Goal: Information Seeking & Learning: Learn about a topic

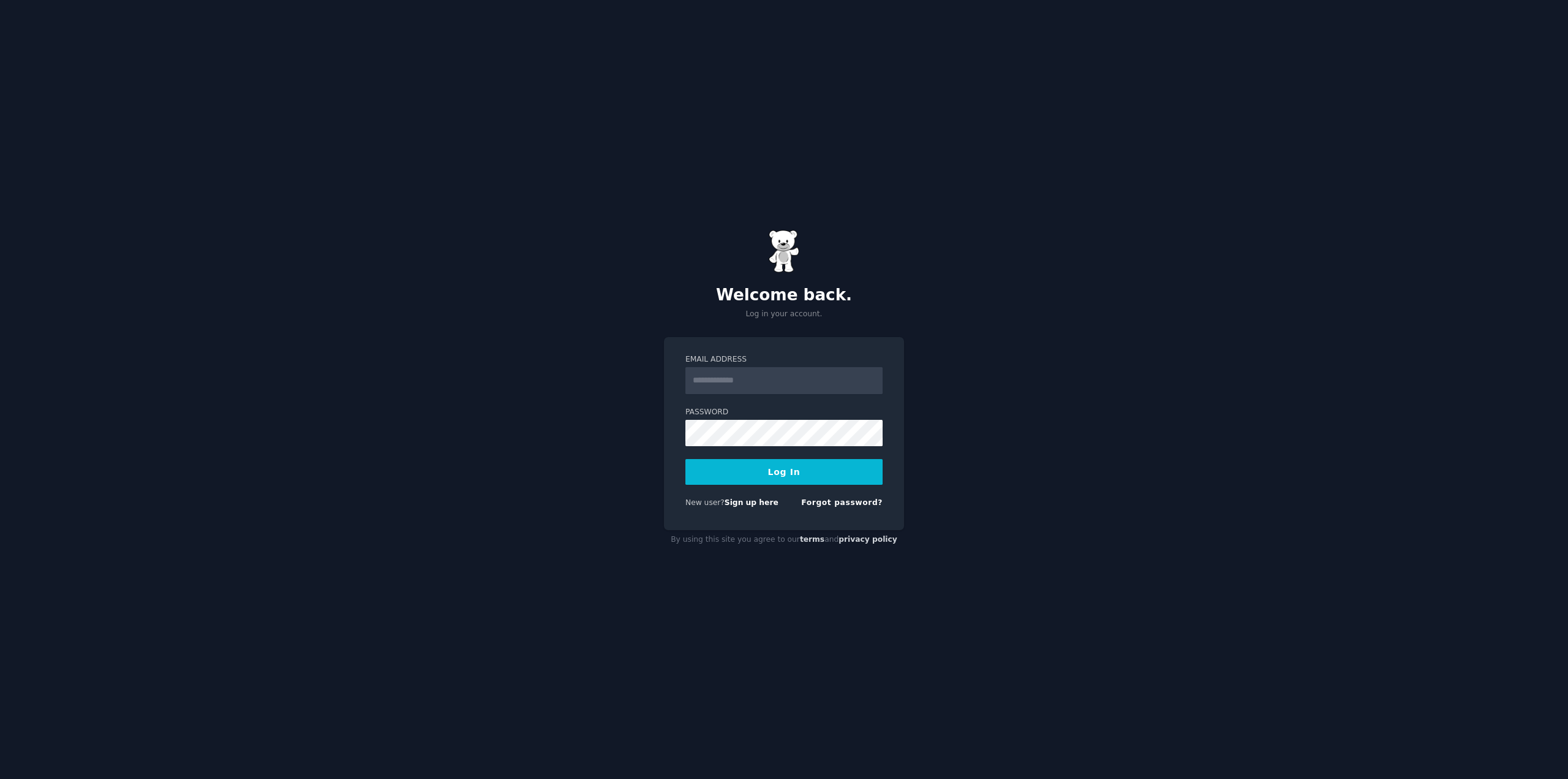
click at [757, 381] on input "Email Address" at bounding box center [784, 380] width 197 height 27
click at [746, 504] on link "Sign up here" at bounding box center [752, 502] width 54 height 9
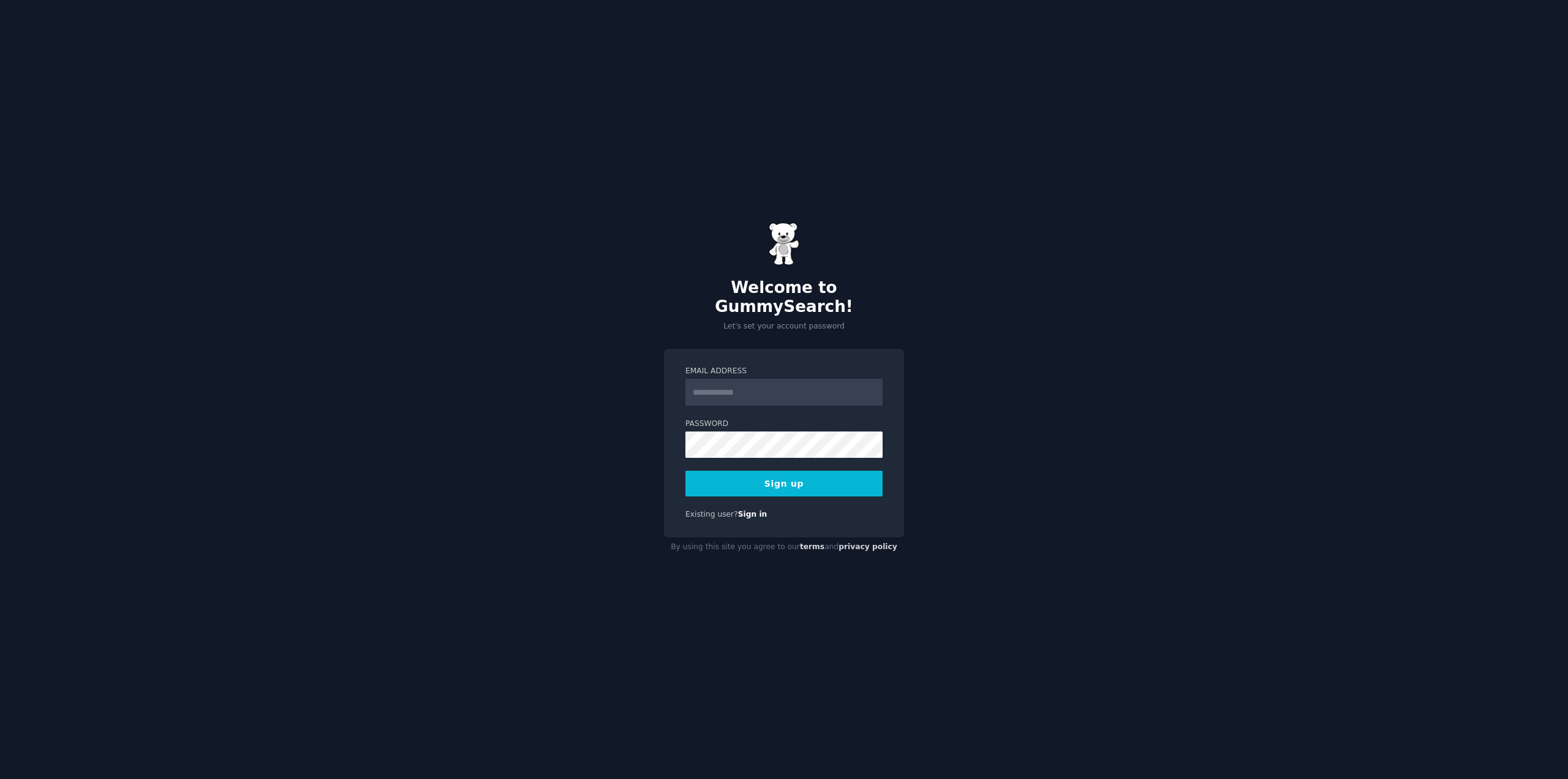
click at [1120, 298] on div "Welcome to GummySearch! Let's set your account password Email Address Password …" at bounding box center [784, 389] width 1568 height 779
click at [761, 382] on input "Email Address" at bounding box center [784, 392] width 197 height 27
type input "**********"
click at [772, 476] on button "Sign up" at bounding box center [784, 483] width 197 height 26
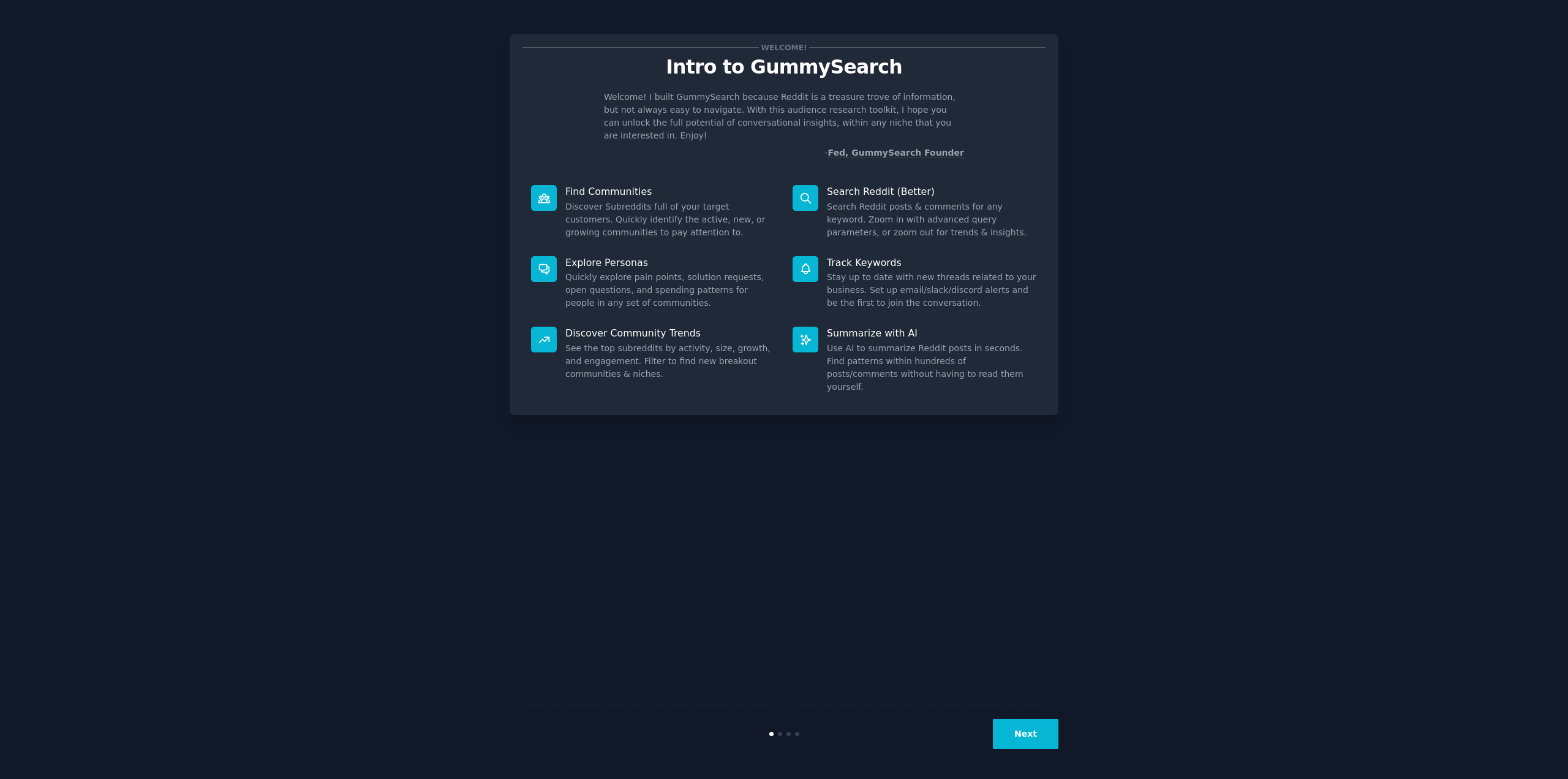
click at [1020, 736] on button "Next" at bounding box center [1025, 733] width 65 height 30
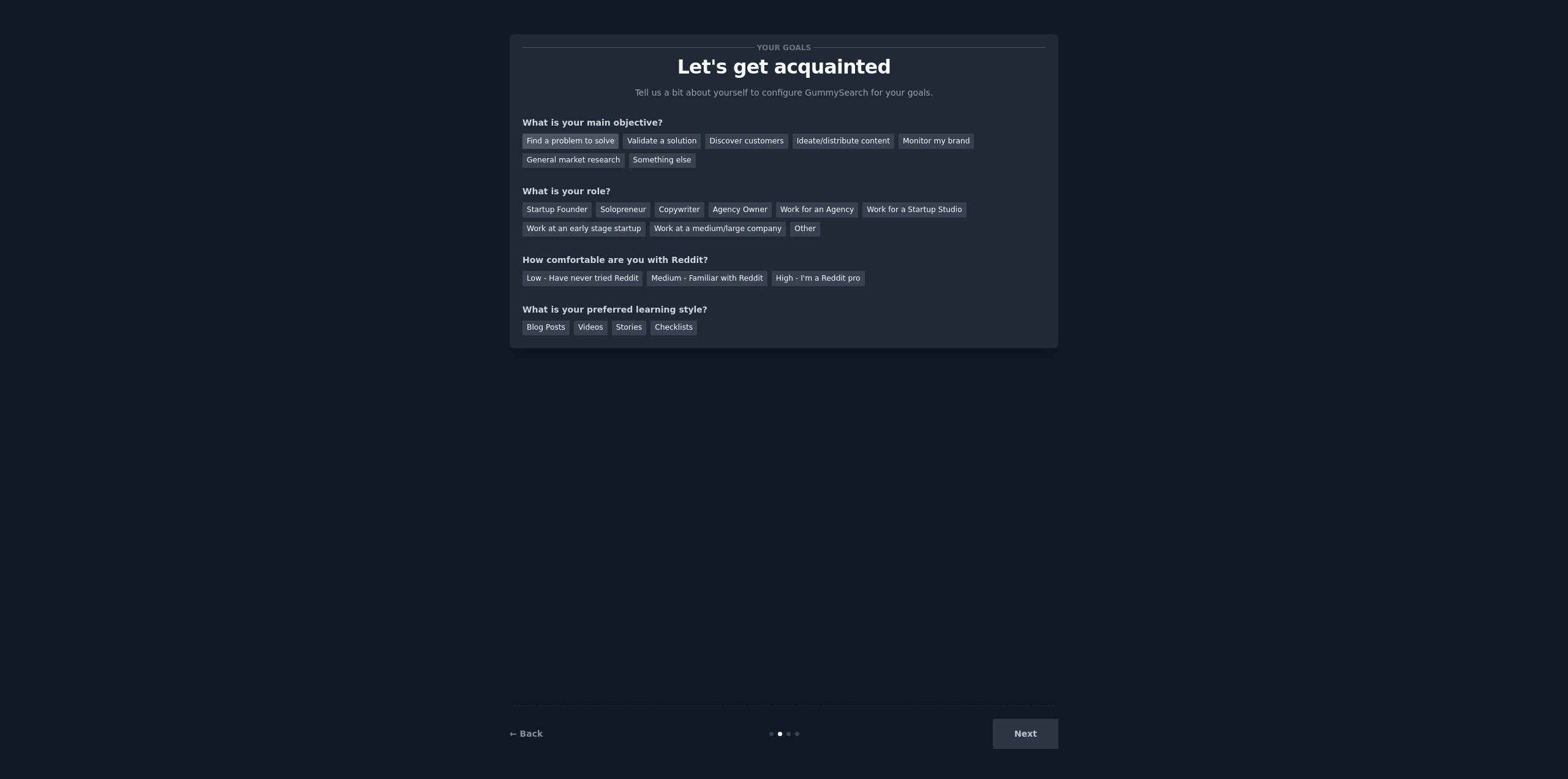
click at [585, 138] on div "Find a problem to solve" at bounding box center [571, 142] width 96 height 15
click at [604, 209] on div "Solopreneur" at bounding box center [623, 210] width 54 height 15
click at [698, 284] on div "Medium - Familiar with Reddit" at bounding box center [707, 278] width 120 height 15
click at [655, 327] on div "Checklists" at bounding box center [674, 328] width 46 height 15
click at [618, 325] on div "Stories" at bounding box center [630, 328] width 35 height 15
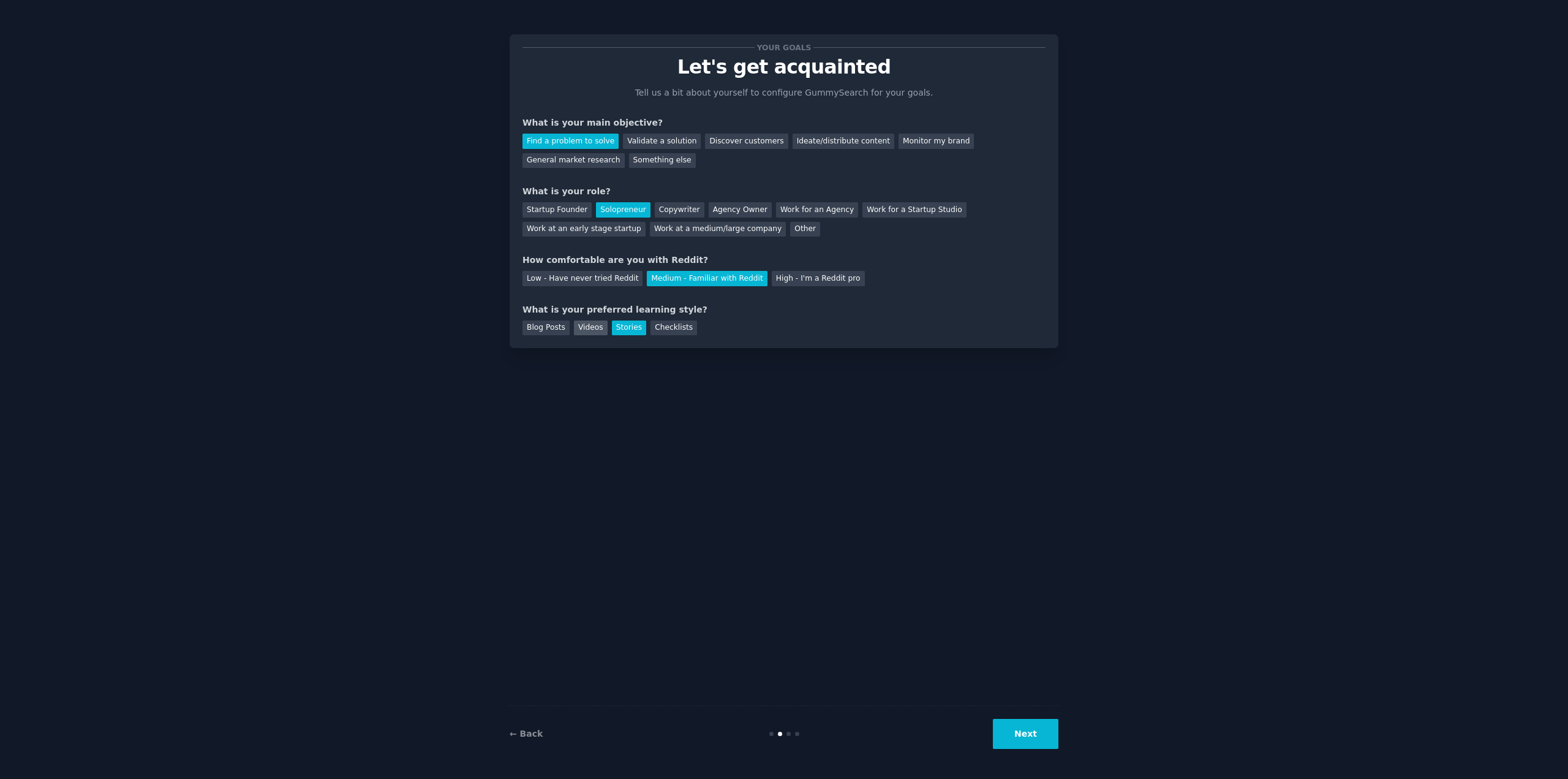
click at [574, 326] on div "Videos" at bounding box center [590, 328] width 34 height 15
click at [651, 327] on div "Checklists" at bounding box center [674, 328] width 46 height 15
click at [1041, 730] on button "Next" at bounding box center [1025, 733] width 65 height 30
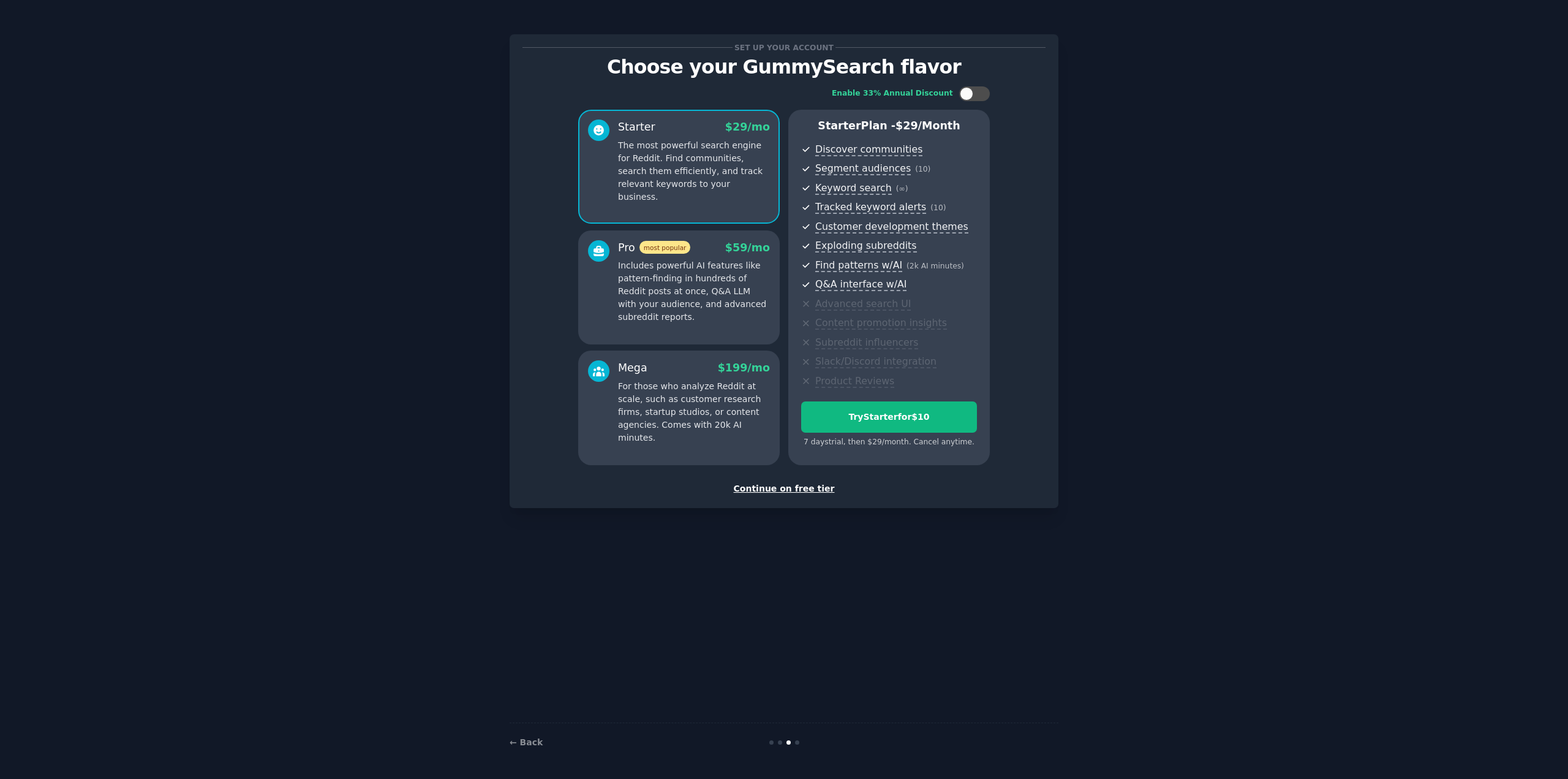
click at [790, 484] on div "Continue on free tier" at bounding box center [784, 488] width 523 height 13
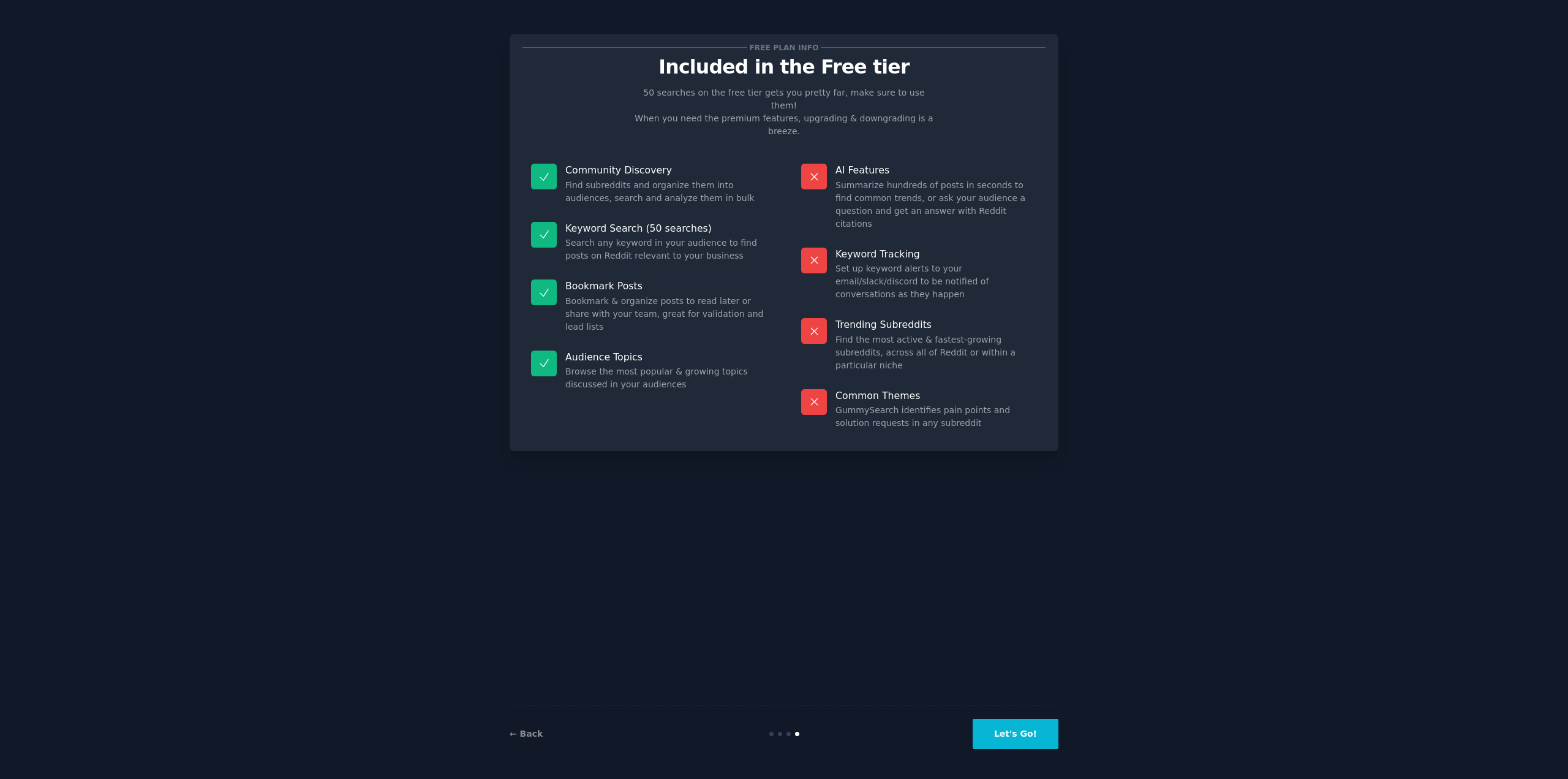
click at [1011, 718] on button "Let's Go!" at bounding box center [1015, 733] width 86 height 30
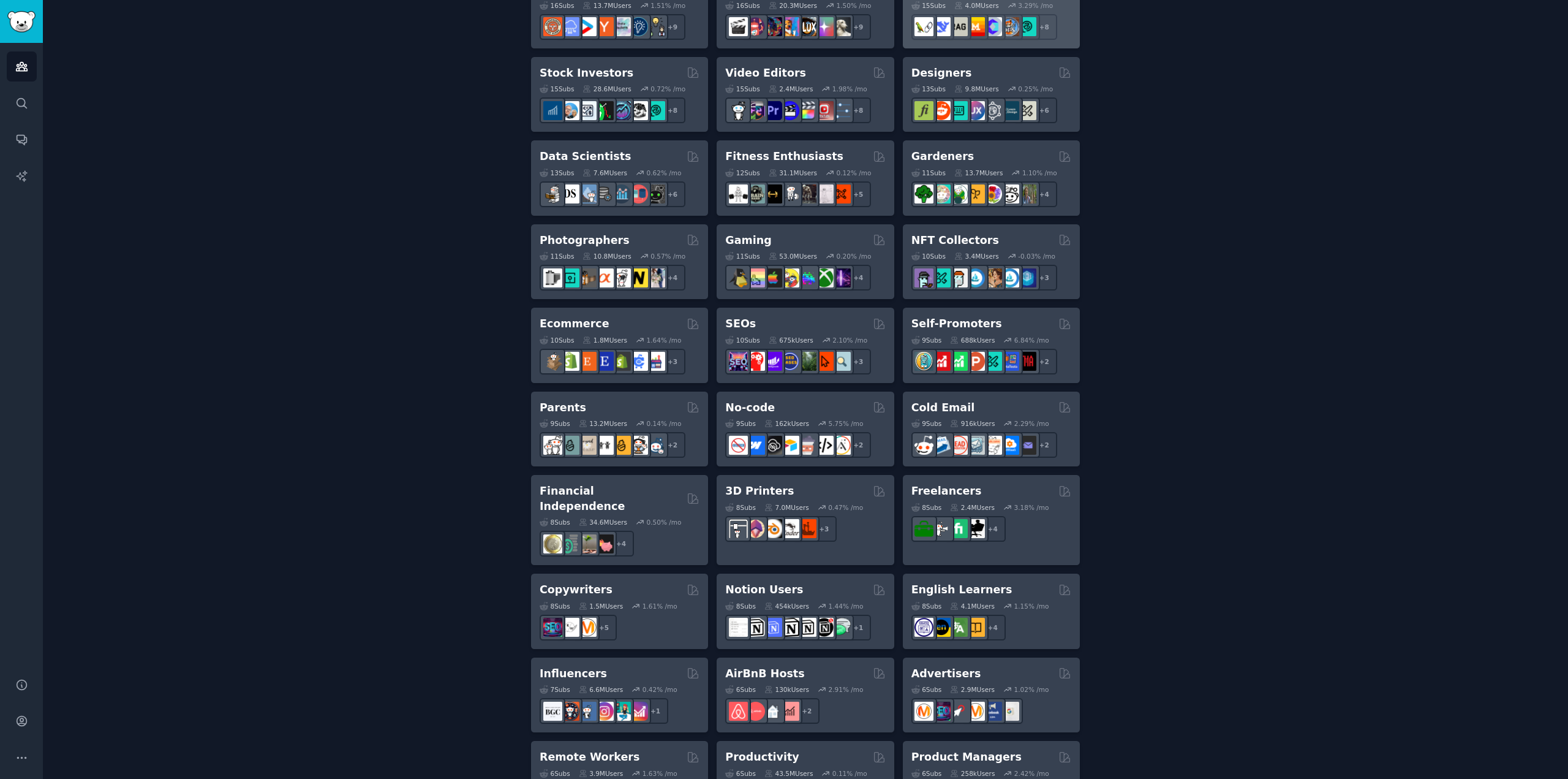
scroll to position [634, 0]
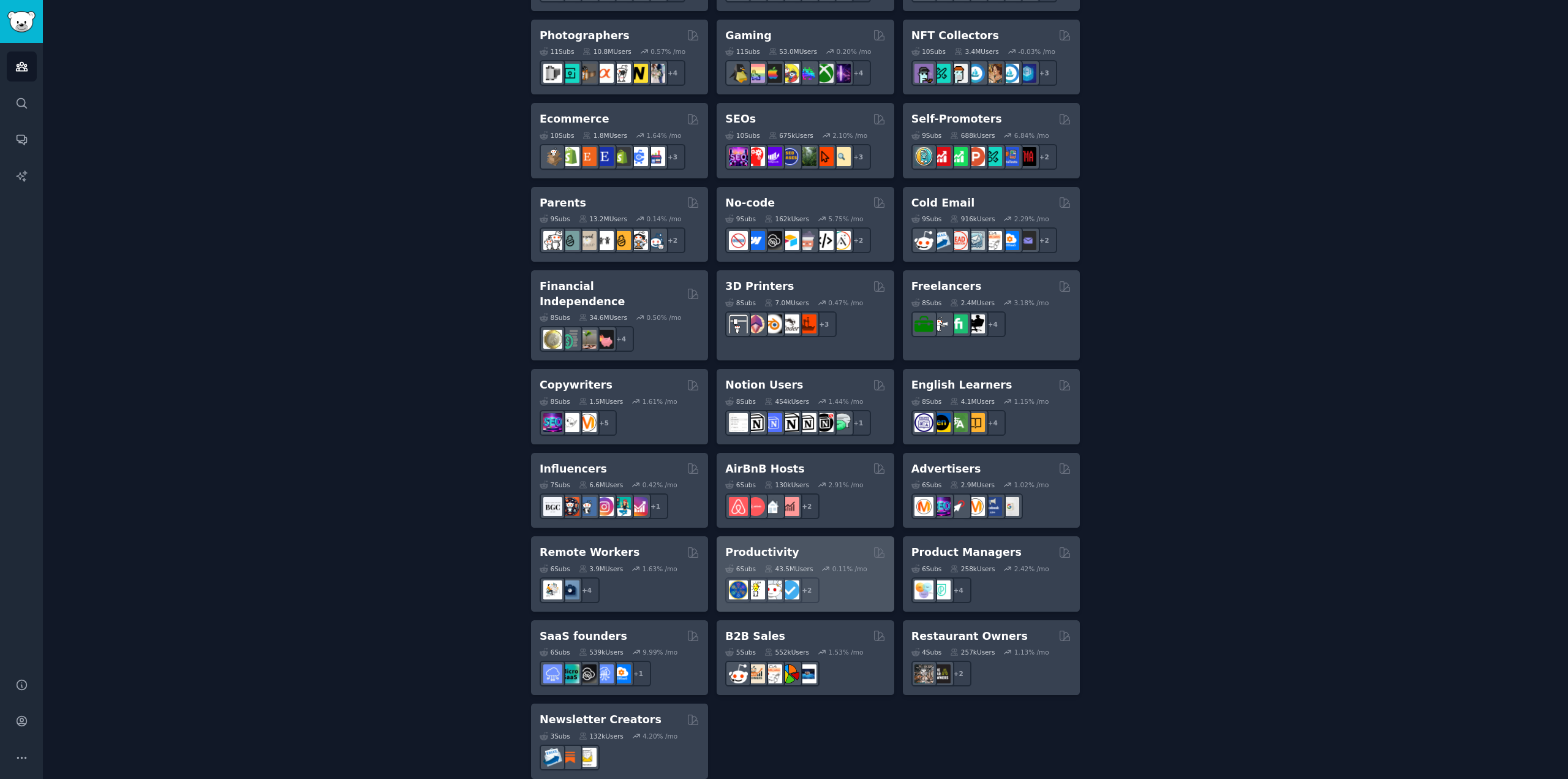
click at [733, 545] on h2 "Productivity" at bounding box center [761, 553] width 73 height 15
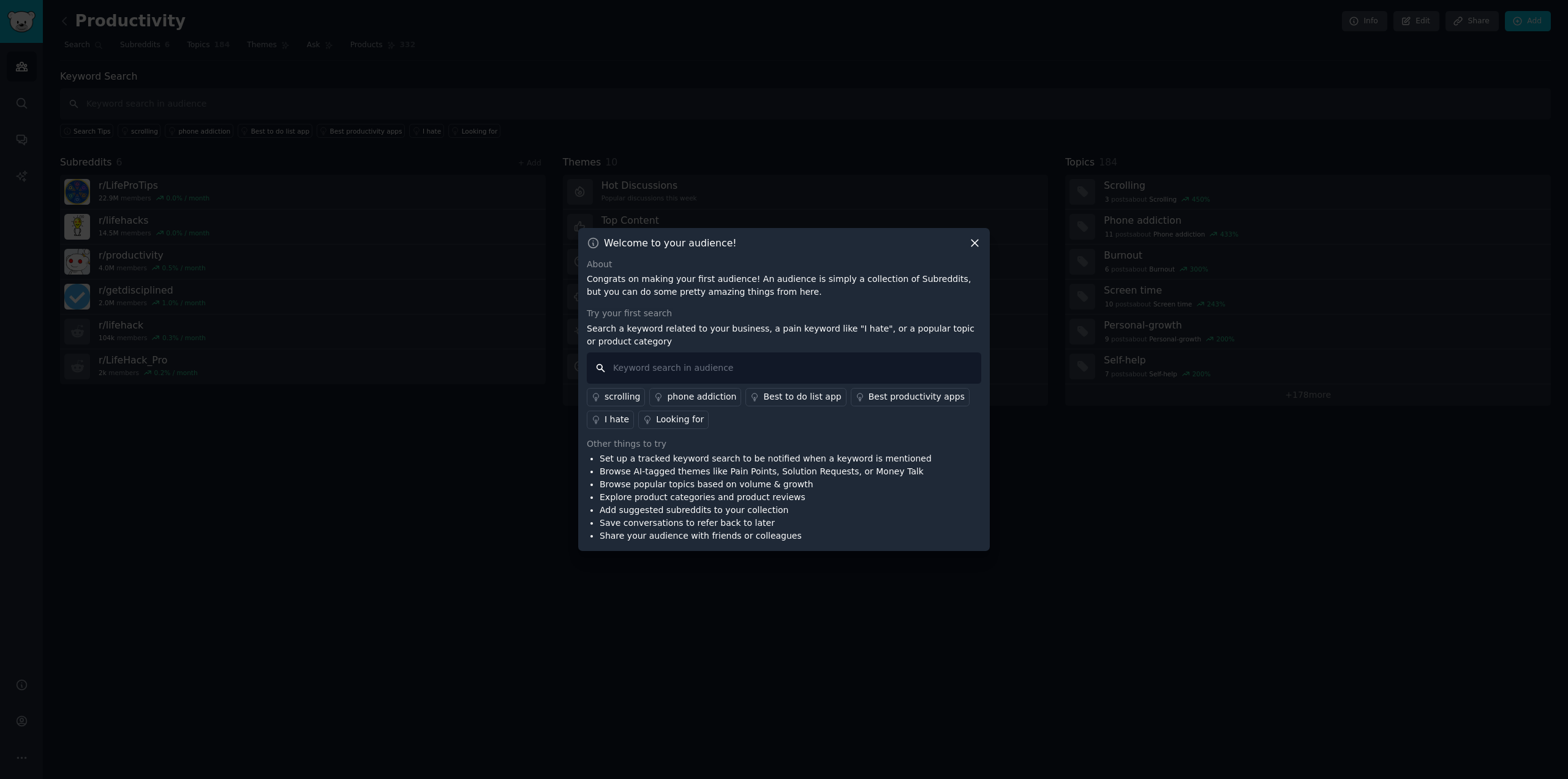
click at [683, 368] on input "text" at bounding box center [784, 368] width 395 height 31
type input "I HAte"
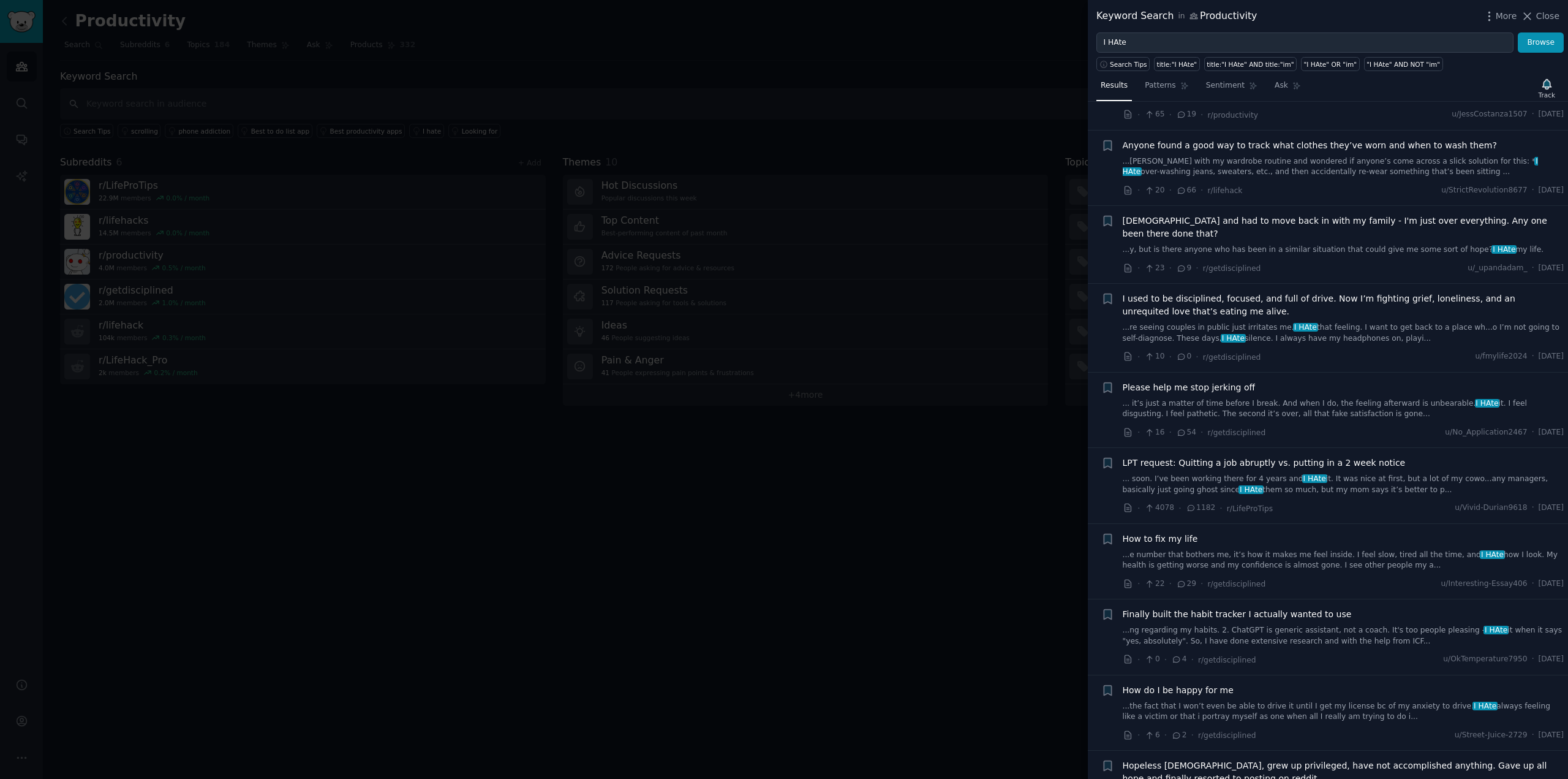
scroll to position [735, 0]
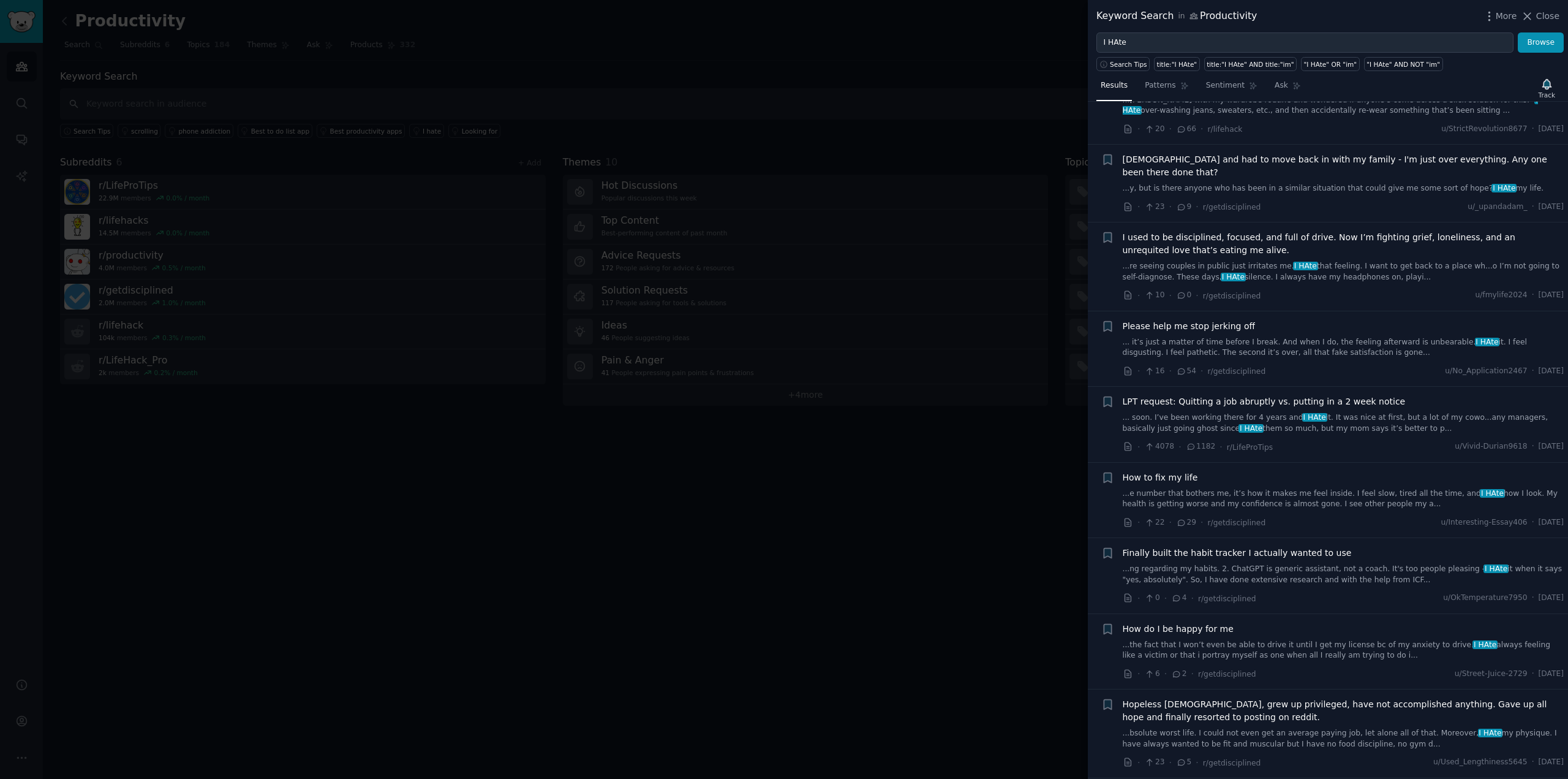
click at [1185, 320] on div "Please help me stop jerking off ... it’s just a matter of time before I break. …" at bounding box center [1343, 339] width 442 height 39
click at [1184, 320] on span "Please help me stop jerking off" at bounding box center [1189, 325] width 133 height 13
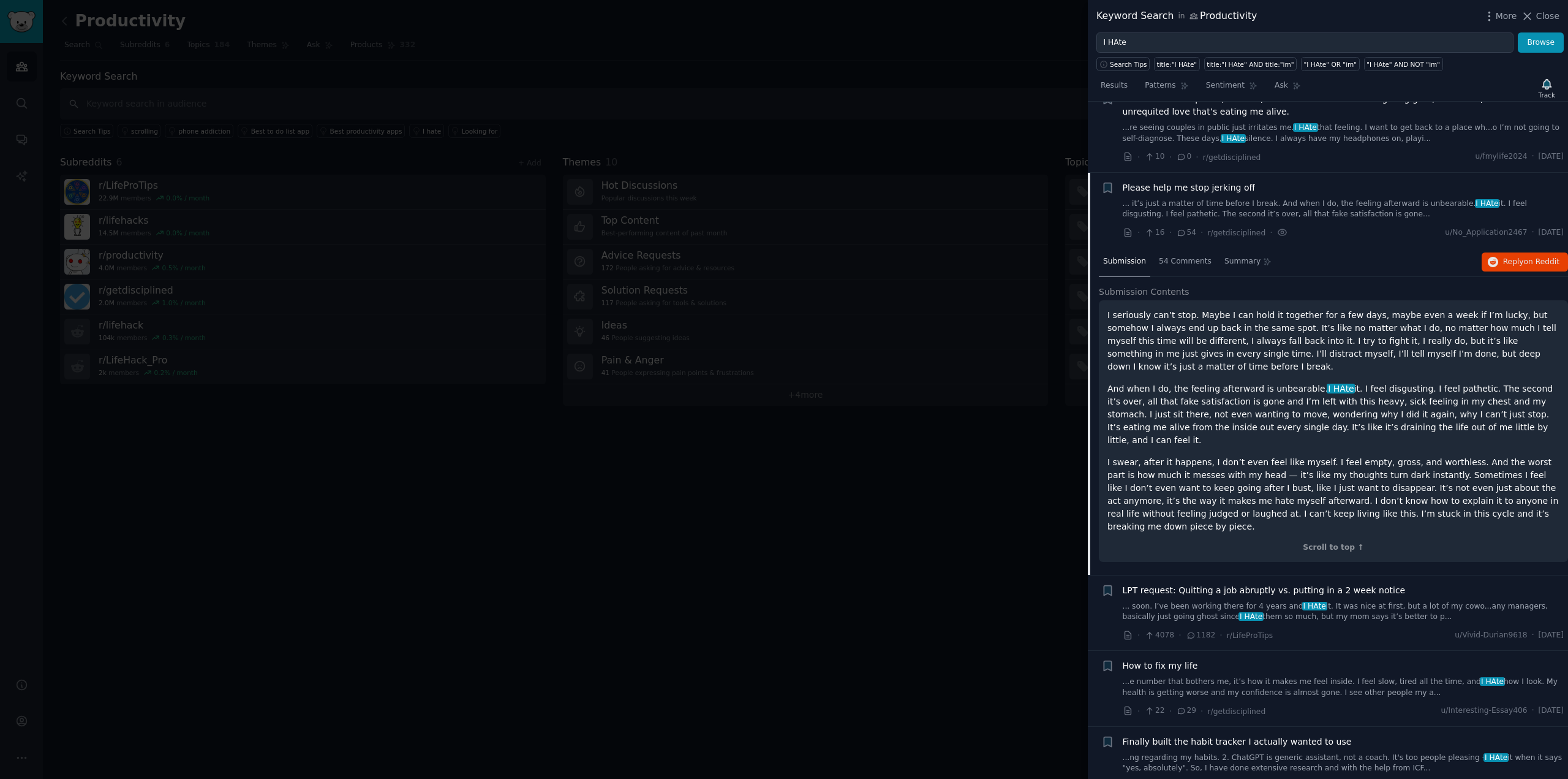
scroll to position [916, 0]
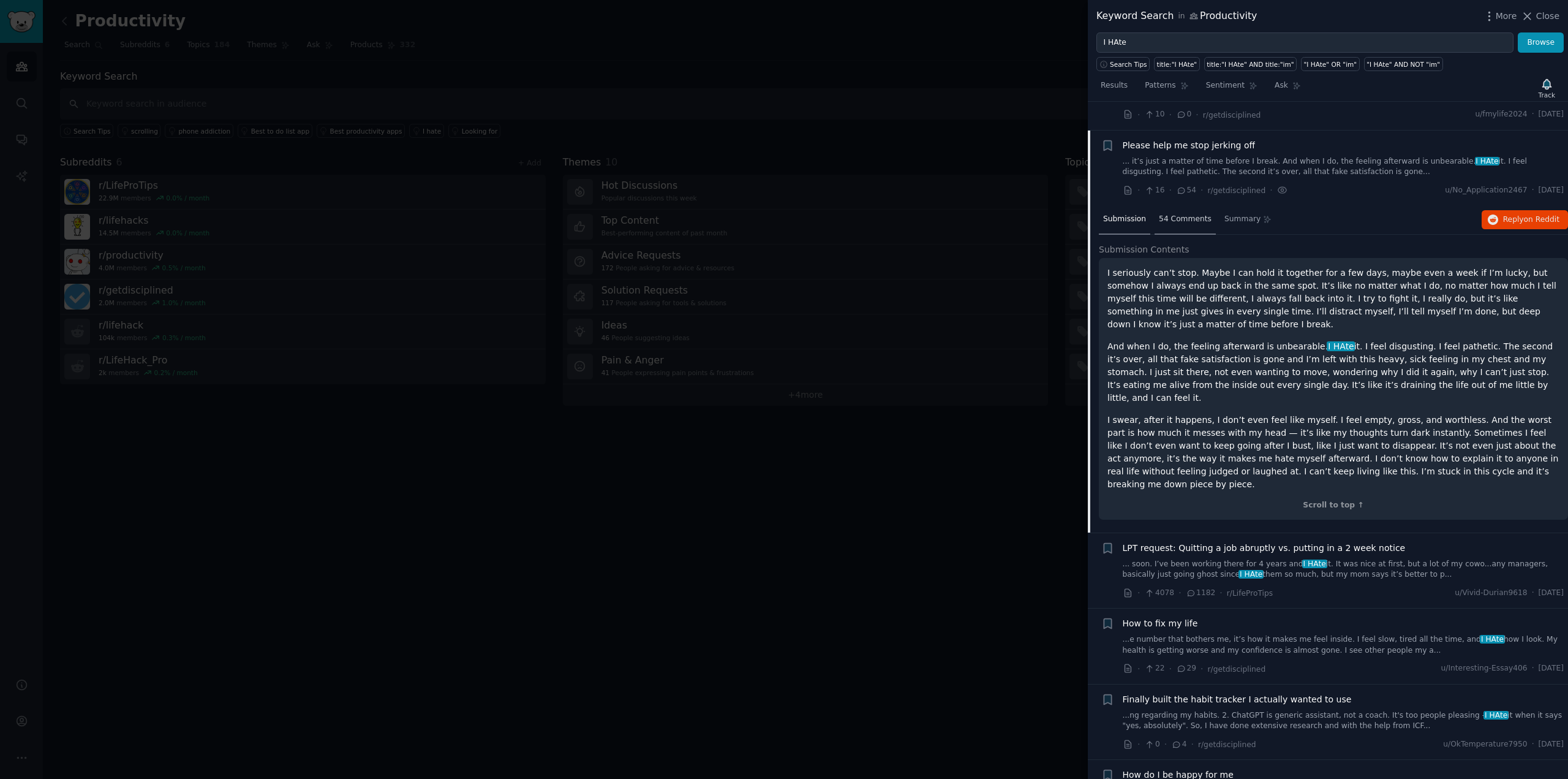
click at [1189, 214] on span "54 Comments" at bounding box center [1185, 219] width 53 height 11
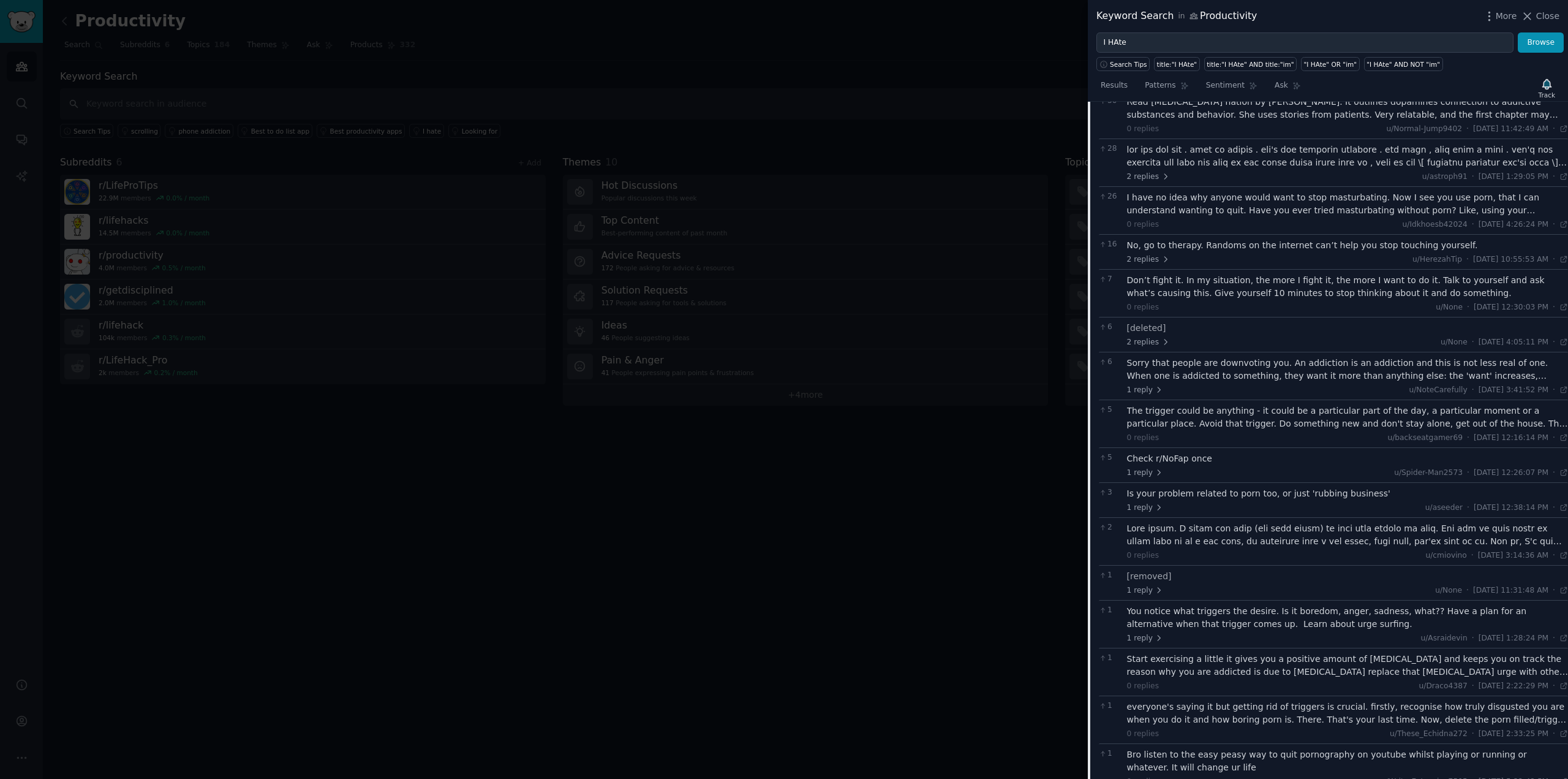
scroll to position [1100, 0]
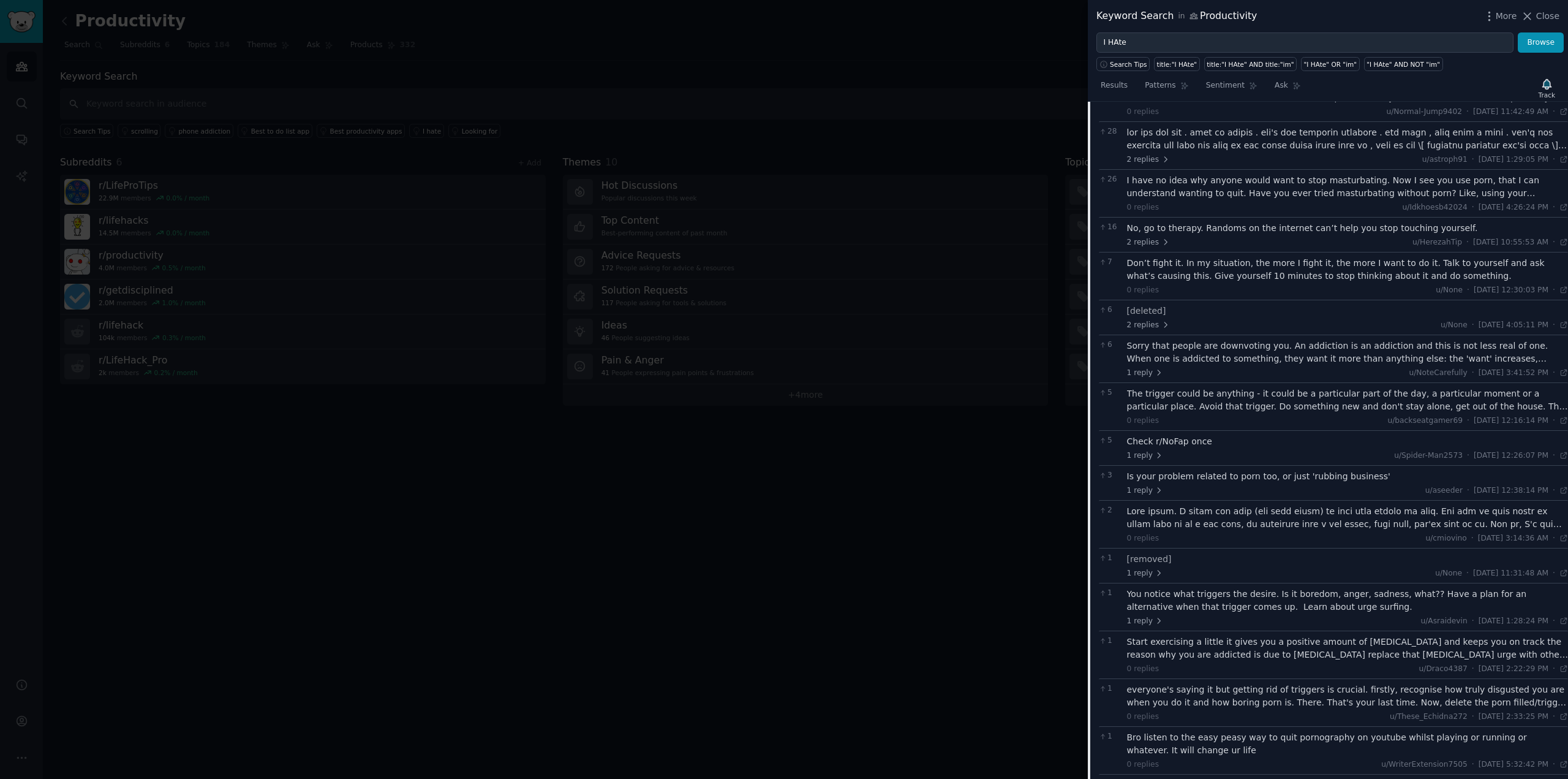
drag, startPoint x: 997, startPoint y: 239, endPoint x: 1110, endPoint y: 189, distance: 123.6
click at [1000, 238] on div at bounding box center [784, 389] width 1568 height 779
